Goal: Information Seeking & Learning: Find contact information

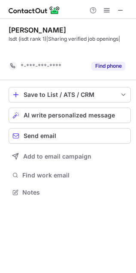
scroll to position [4, 4]
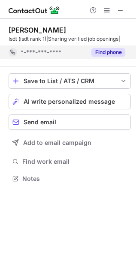
click at [113, 54] on button "Find phone" at bounding box center [108, 52] width 34 height 9
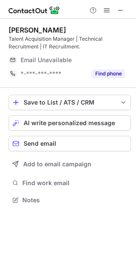
scroll to position [193, 136]
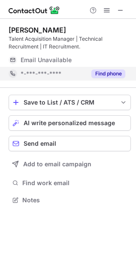
click at [107, 72] on button "Find phone" at bounding box center [108, 73] width 34 height 9
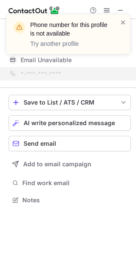
click at [120, 9] on div "Phone number for this profile is not available Try another profile" at bounding box center [68, 37] width 137 height 63
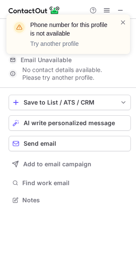
click at [120, 9] on div "Phone number for this profile is not available Try another profile" at bounding box center [68, 37] width 137 height 63
click at [118, 8] on div "Phone number for this profile is not available Try another profile" at bounding box center [68, 37] width 137 height 63
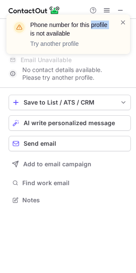
click at [118, 8] on div "Phone number for this profile is not available Try another profile" at bounding box center [68, 37] width 137 height 63
click at [123, 27] on div at bounding box center [122, 34] width 7 height 33
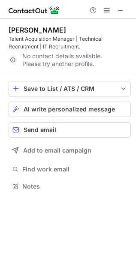
scroll to position [180, 136]
click at [123, 24] on span at bounding box center [122, 22] width 7 height 9
click at [117, 13] on span at bounding box center [120, 10] width 7 height 7
